Goal: Find contact information: Find contact information

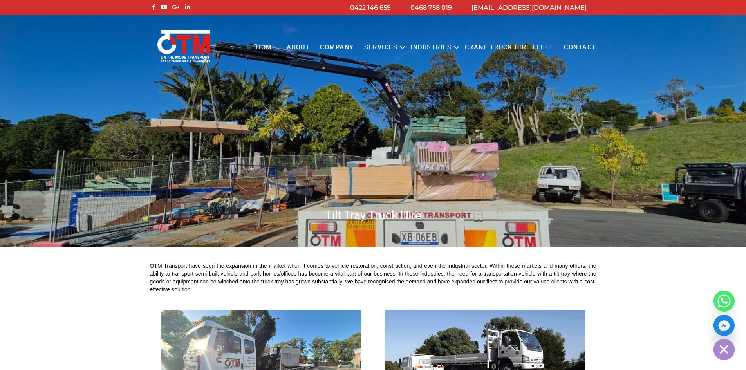
click at [304, 48] on link "About" at bounding box center [298, 48] width 34 height 22
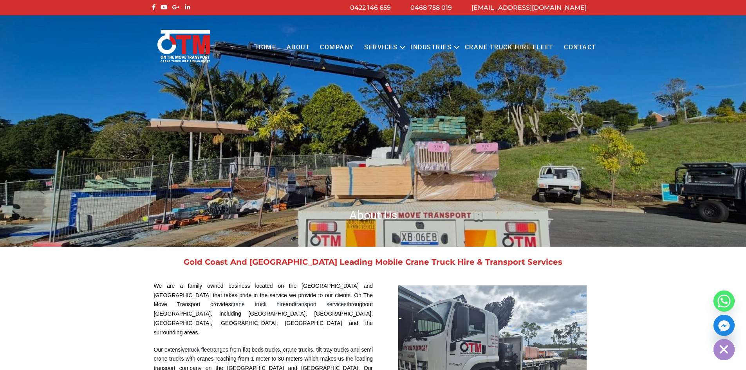
click at [250, 263] on link "Gold Coast And Brisbane Leading Mobile Crane Truck Hire & Transport Services" at bounding box center [373, 261] width 379 height 9
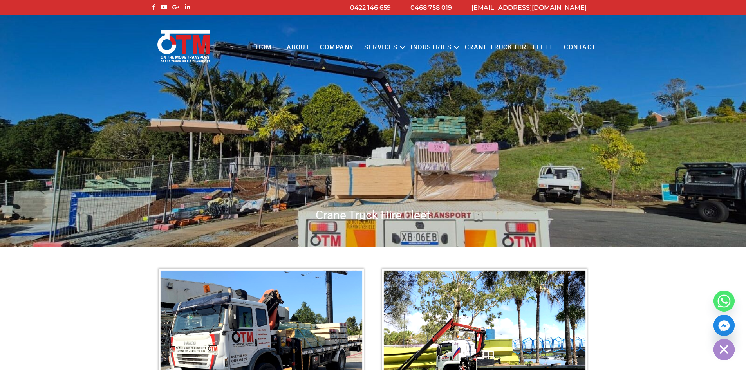
click at [587, 46] on link "Contact" at bounding box center [580, 48] width 43 height 22
